Goal: Task Accomplishment & Management: Use online tool/utility

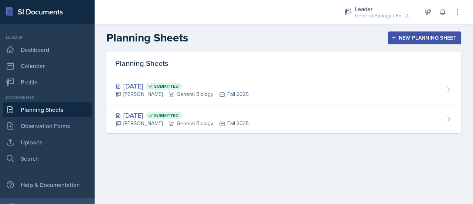
click at [440, 39] on div "New Planning Sheet" at bounding box center [425, 38] width 64 height 6
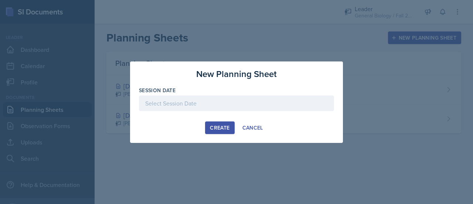
click at [222, 105] on div at bounding box center [236, 103] width 195 height 16
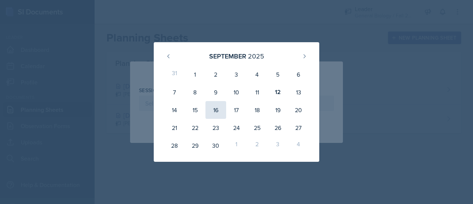
click at [221, 117] on div "16" at bounding box center [215, 110] width 21 height 18
type input "[DATE]"
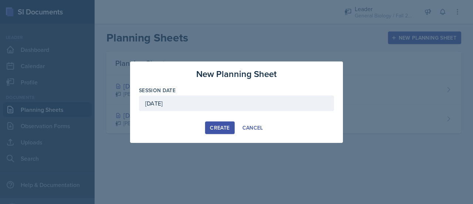
click at [221, 122] on button "Create" at bounding box center [219, 127] width 29 height 13
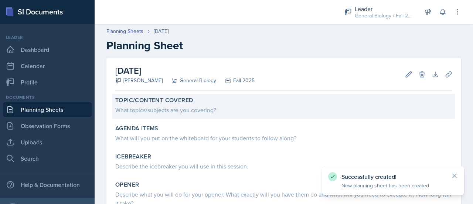
click at [178, 114] on div "Topic/Content Covered What topics/subjects are you covering?" at bounding box center [283, 105] width 343 height 25
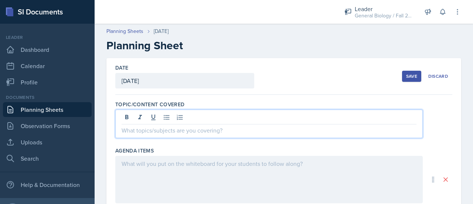
click at [180, 118] on div at bounding box center [268, 123] width 307 height 28
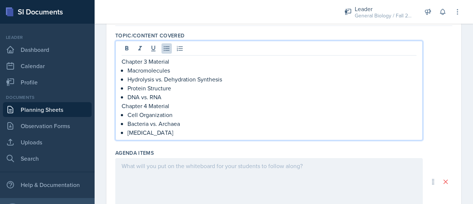
scroll to position [69, 0]
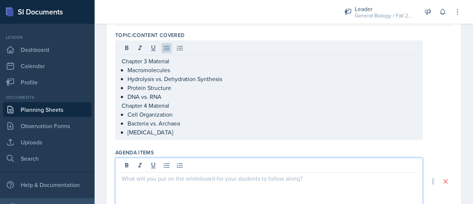
click at [170, 174] on p at bounding box center [269, 178] width 295 height 9
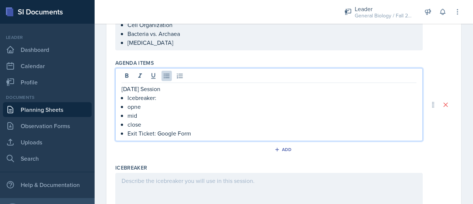
scroll to position [144, 0]
